Goal: Task Accomplishment & Management: Complete application form

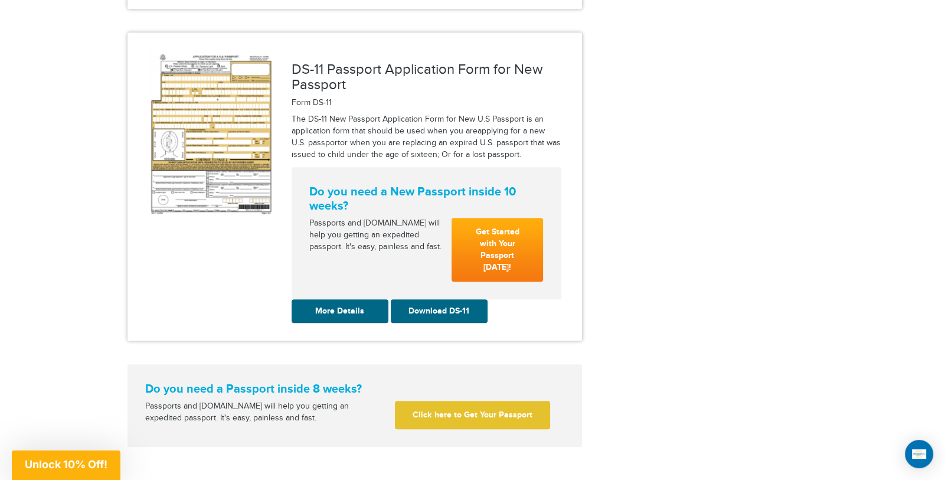
scroll to position [1564, 0]
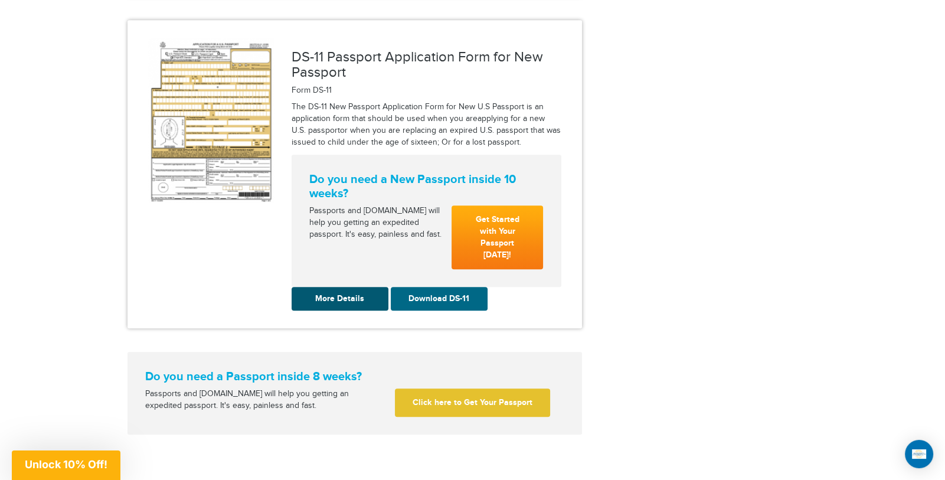
click at [330, 287] on link "More Details" at bounding box center [340, 299] width 97 height 24
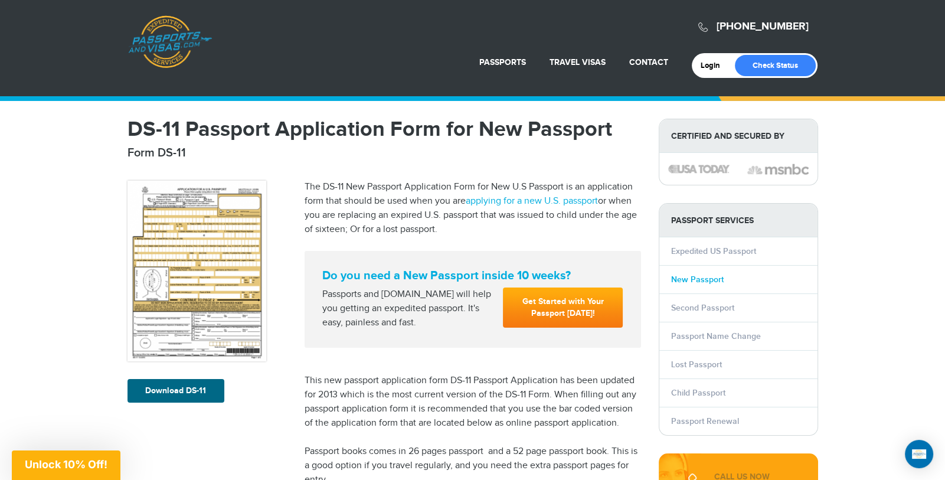
click at [688, 278] on link "New Passport" at bounding box center [697, 279] width 53 height 10
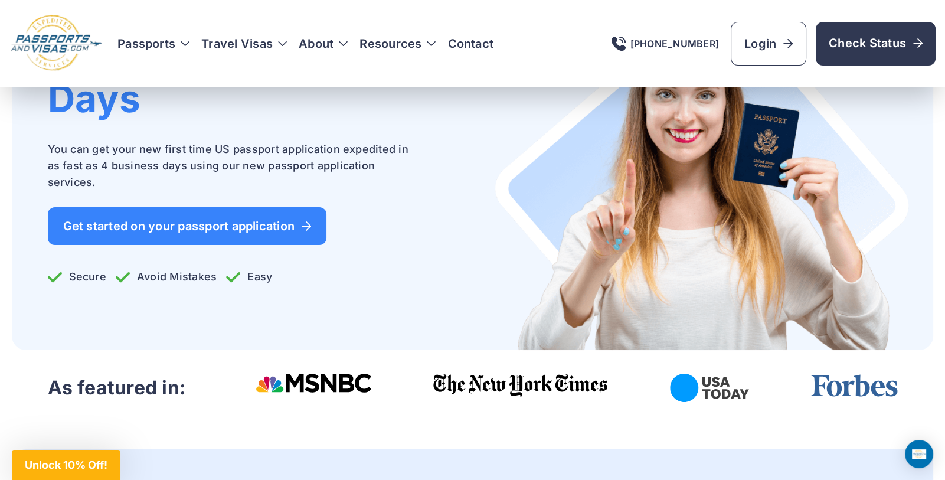
scroll to position [183, 0]
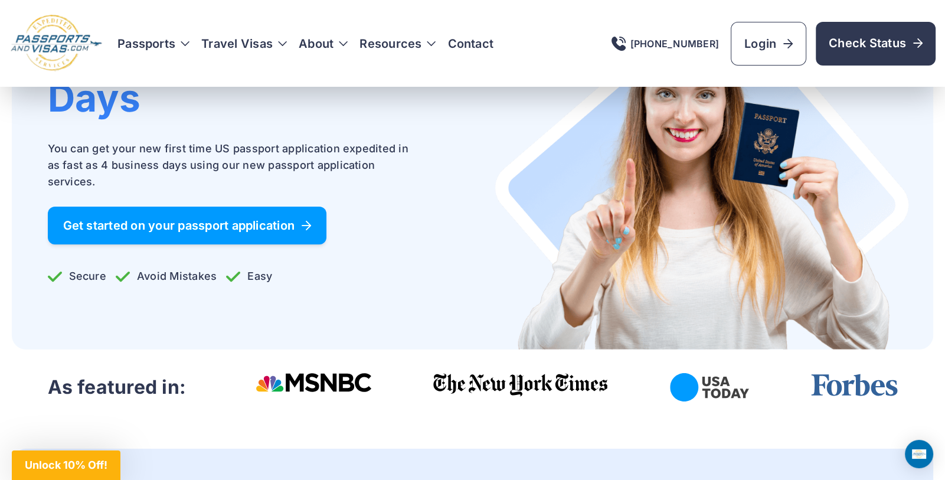
click at [243, 222] on span "Get started on your passport application" at bounding box center [187, 226] width 248 height 12
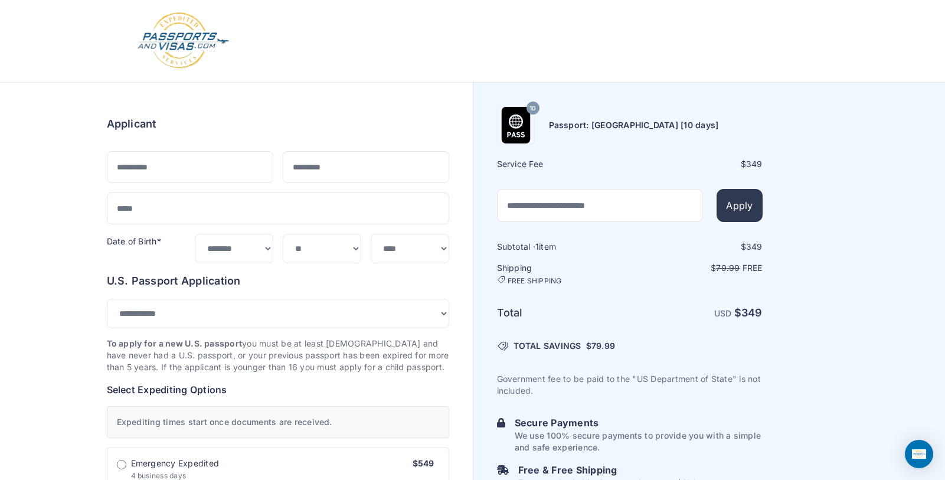
select select "***"
